Goal: Register for event/course

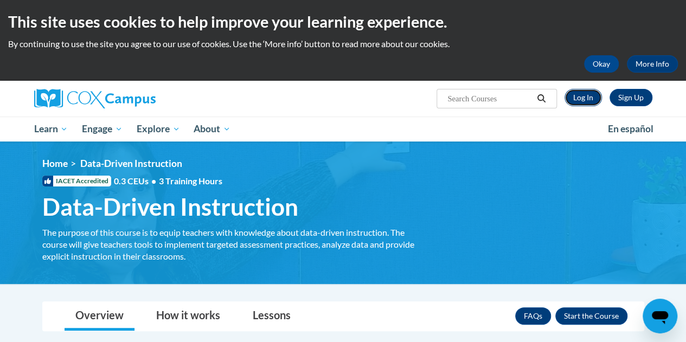
click at [579, 104] on link "Log In" at bounding box center [582, 97] width 37 height 17
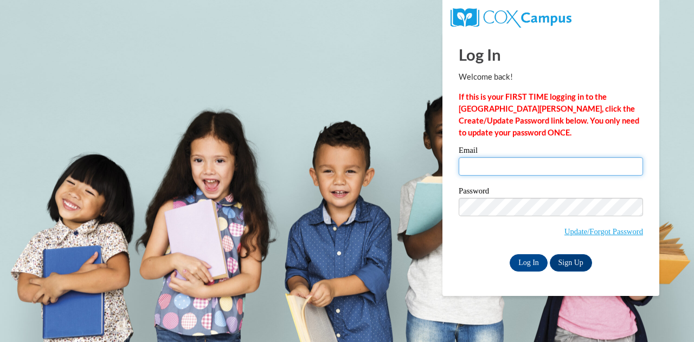
click at [527, 164] on input "Email" at bounding box center [551, 166] width 184 height 18
type input "cjhearley1@my.waketech.edu"
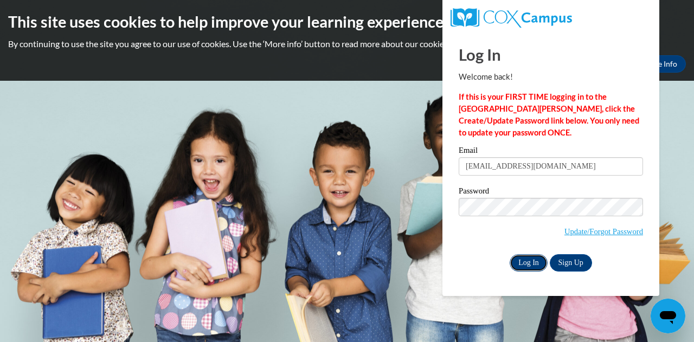
click at [526, 260] on input "Log In" at bounding box center [528, 262] width 38 height 17
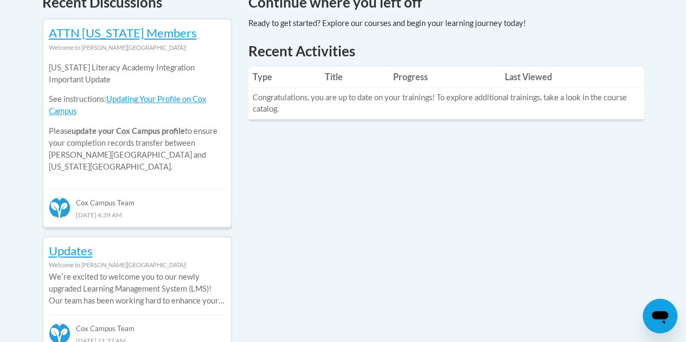
scroll to position [487, 0]
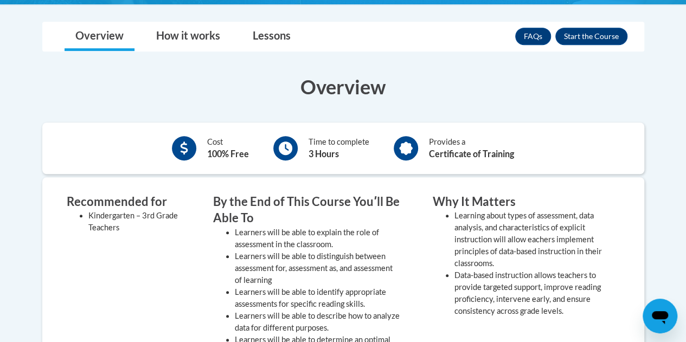
scroll to position [279, 0]
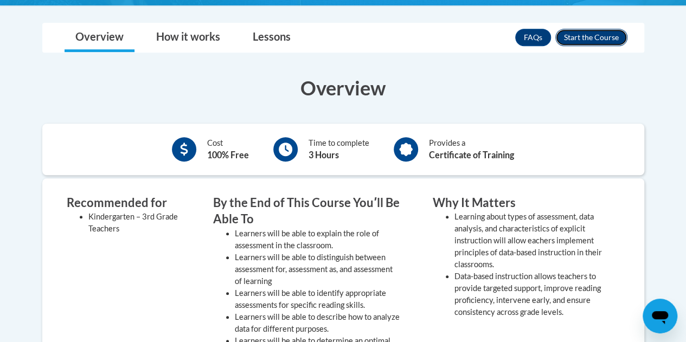
click at [586, 30] on button "Enroll" at bounding box center [591, 37] width 72 height 17
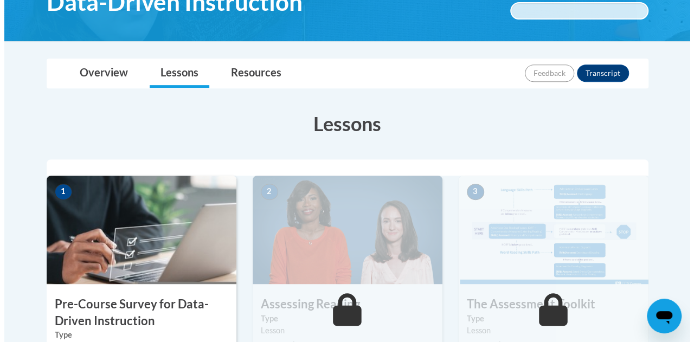
scroll to position [401, 0]
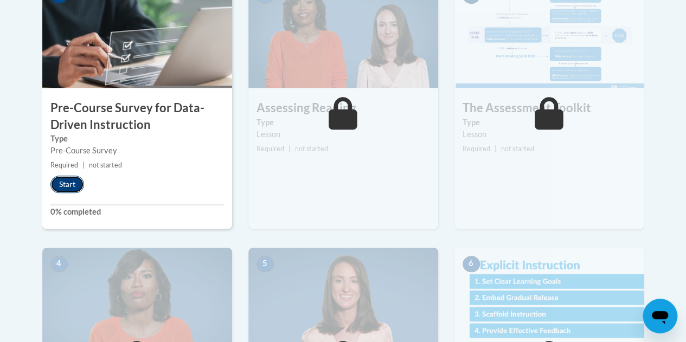
click at [69, 182] on button "Start" at bounding box center [67, 184] width 34 height 17
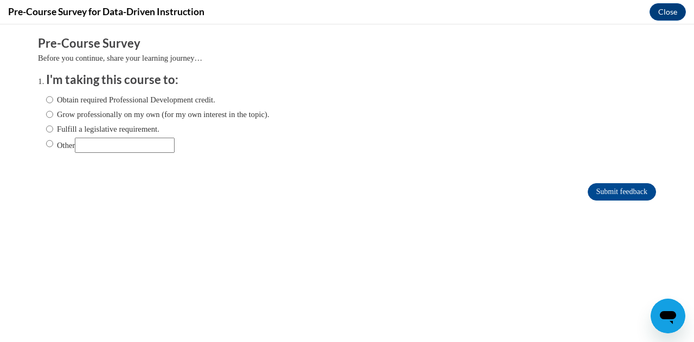
scroll to position [0, 0]
click at [78, 98] on label "Obtain required Professional Development credit." at bounding box center [130, 100] width 169 height 12
click at [53, 98] on input "Obtain required Professional Development credit." at bounding box center [49, 100] width 7 height 12
radio input "true"
click at [609, 189] on input "Submit feedback" at bounding box center [622, 191] width 68 height 17
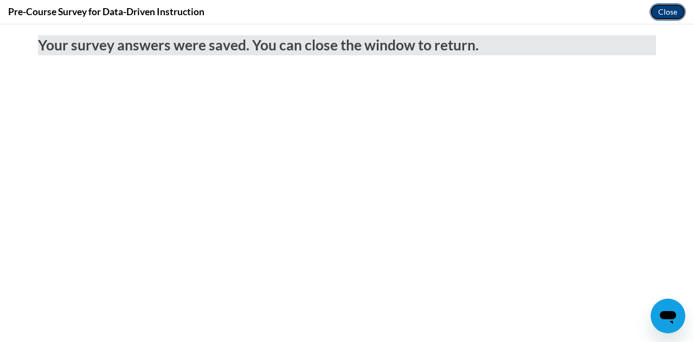
click at [667, 9] on button "Close" at bounding box center [667, 11] width 36 height 17
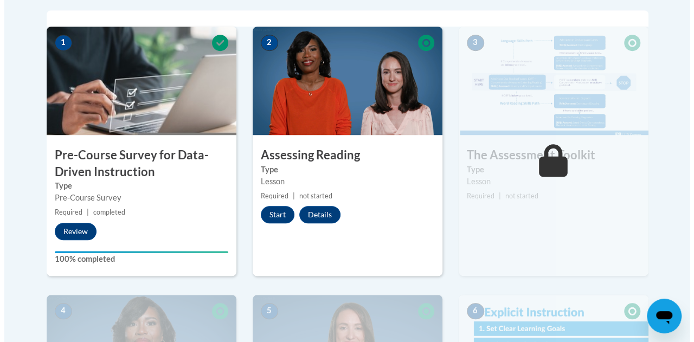
scroll to position [401, 0]
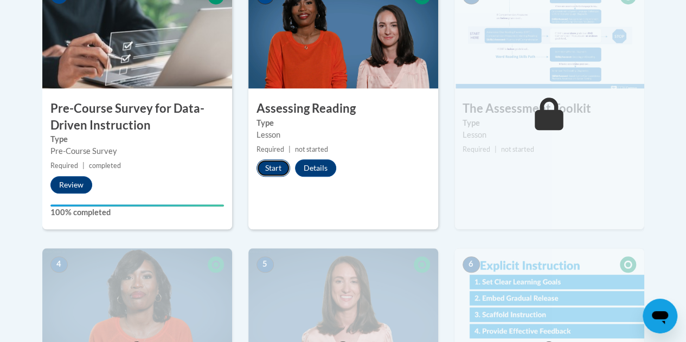
click at [275, 169] on button "Start" at bounding box center [273, 167] width 34 height 17
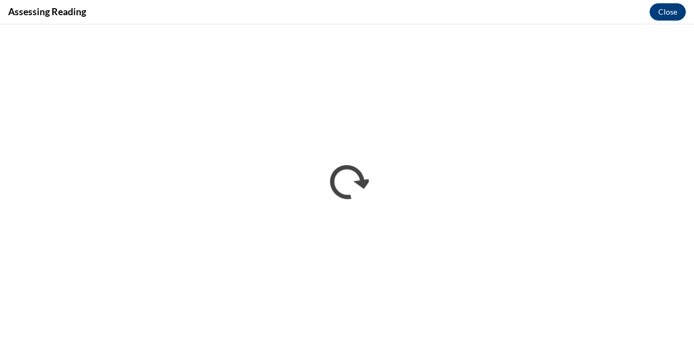
scroll to position [0, 0]
